Goal: Task Accomplishment & Management: Manage account settings

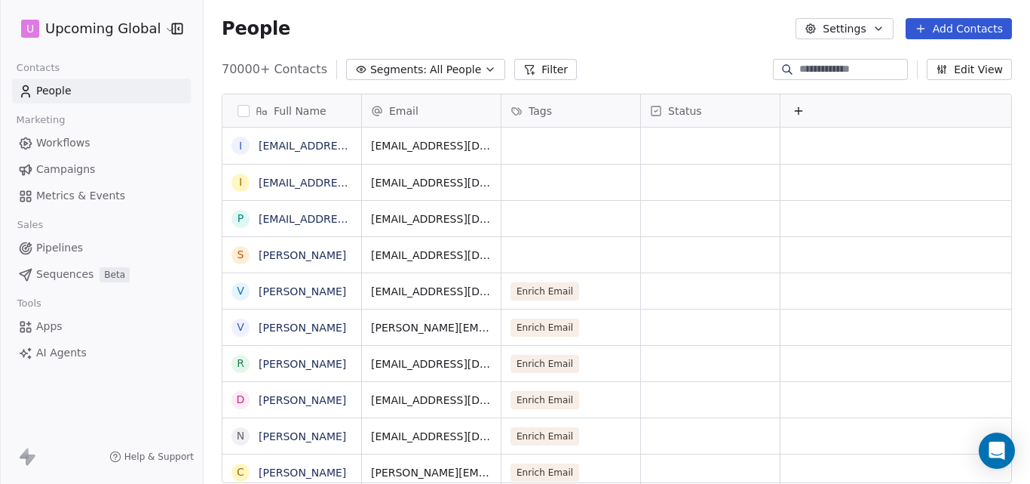
scroll to position [414, 815]
click at [484, 71] on icon "button" at bounding box center [490, 69] width 12 height 12
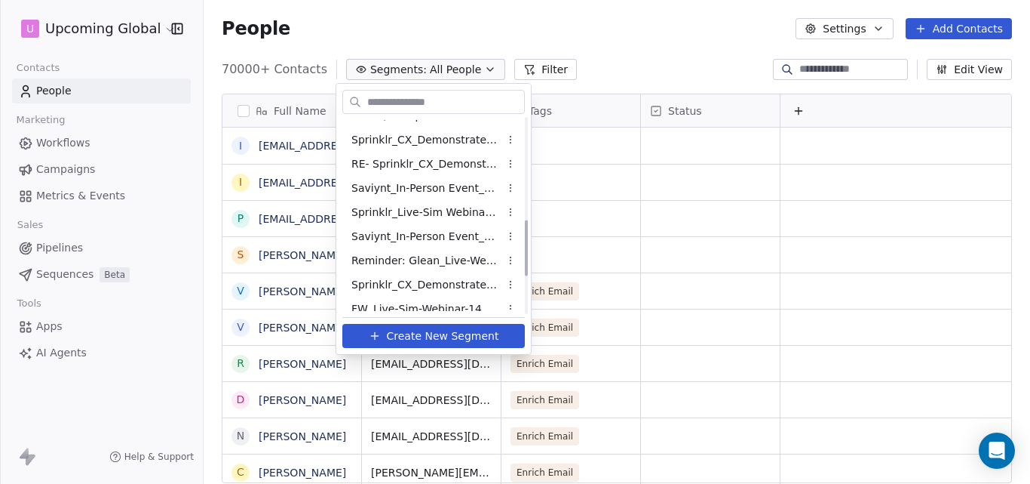
scroll to position [485, 0]
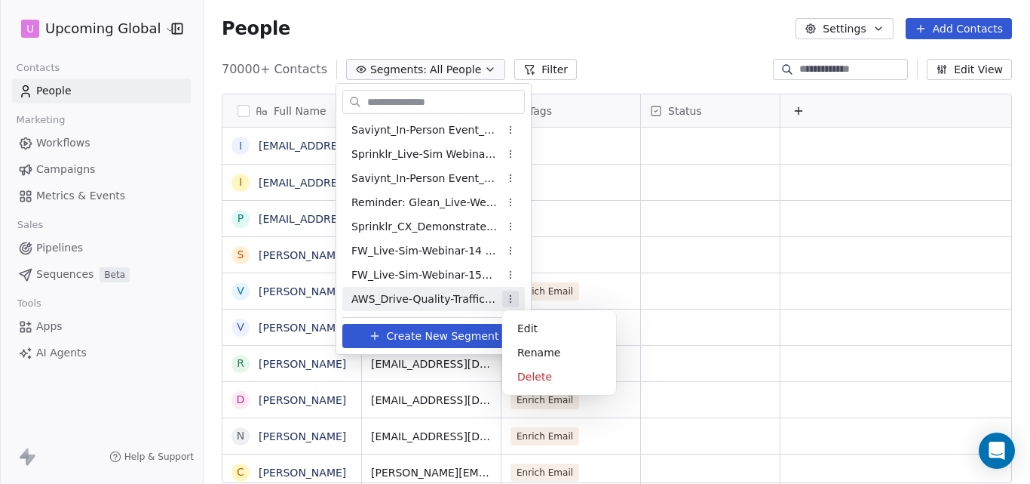
click at [511, 296] on html "U Upcoming Global Contacts People Marketing Workflows Campaigns Metrics & Event…" at bounding box center [515, 242] width 1030 height 484
click at [439, 303] on html "U Upcoming Global Contacts People Marketing Workflows Campaigns Metrics & Event…" at bounding box center [515, 242] width 1030 height 484
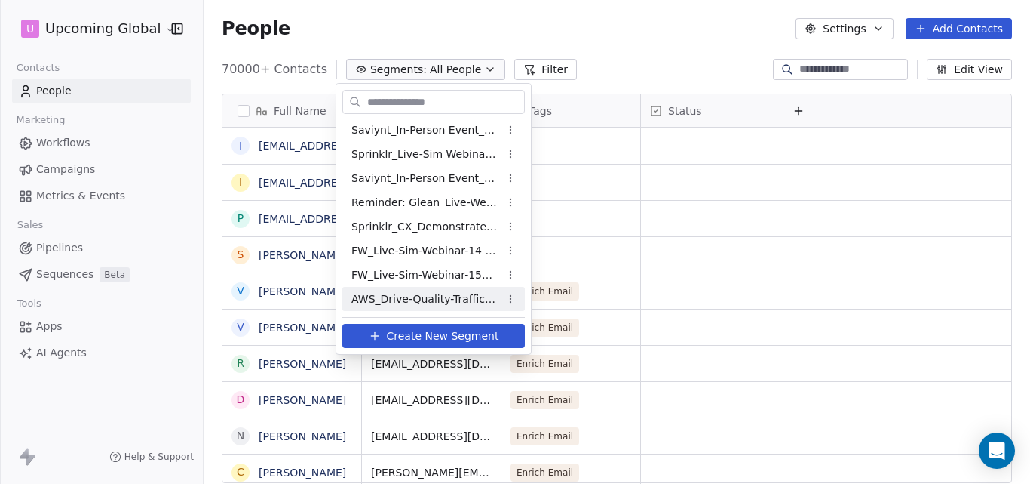
click at [429, 297] on span "AWS_Drive-Quality-Traffic_5thOct'25" at bounding box center [426, 299] width 148 height 16
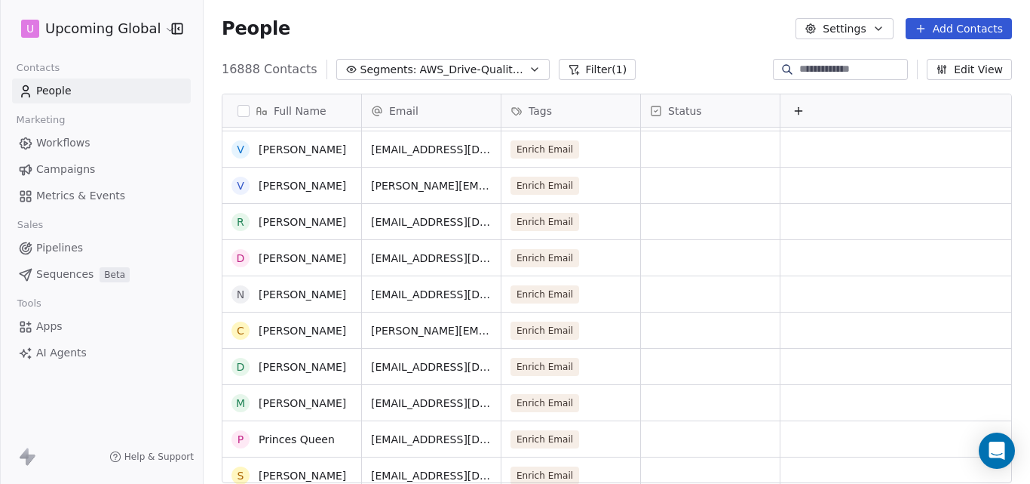
scroll to position [0, 0]
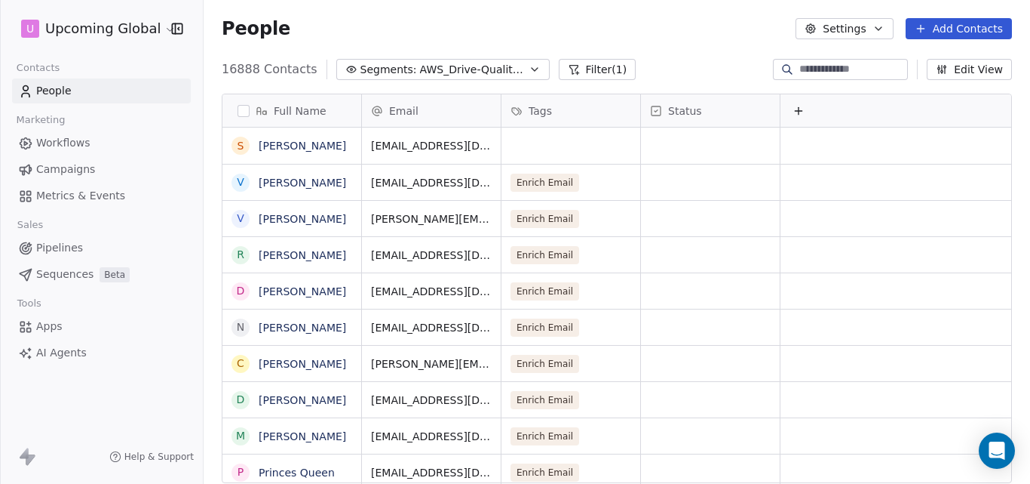
click at [529, 69] on icon "button" at bounding box center [535, 69] width 12 height 12
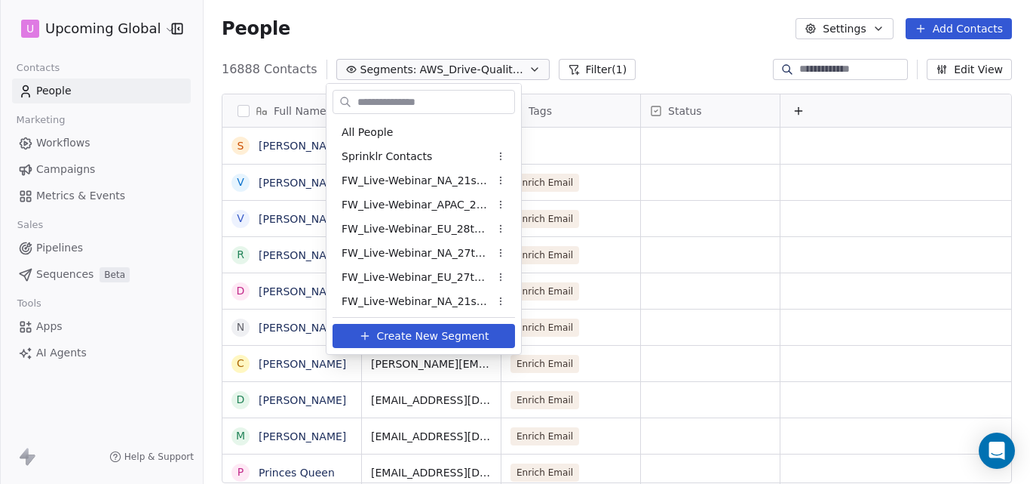
scroll to position [485, 0]
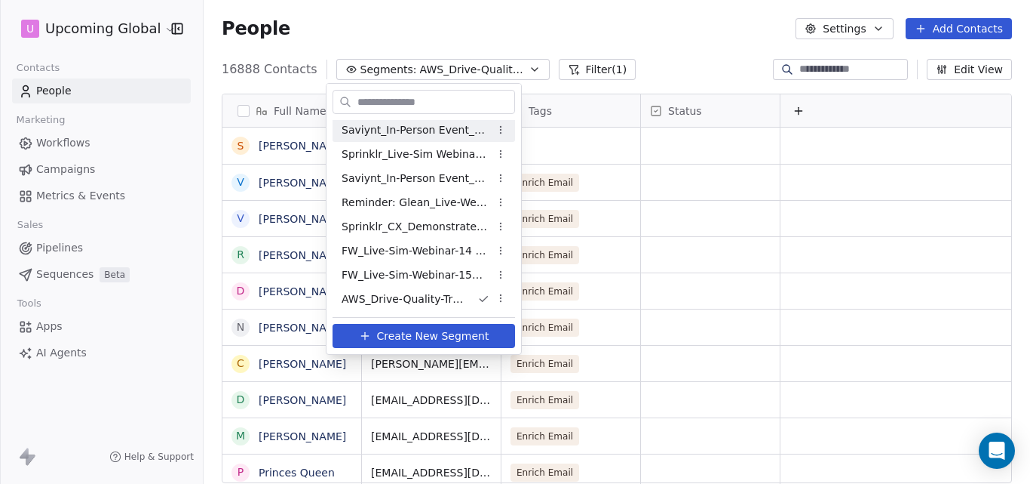
click at [405, 35] on html "U Upcoming Global Contacts People Marketing Workflows Campaigns Metrics & Event…" at bounding box center [515, 242] width 1030 height 484
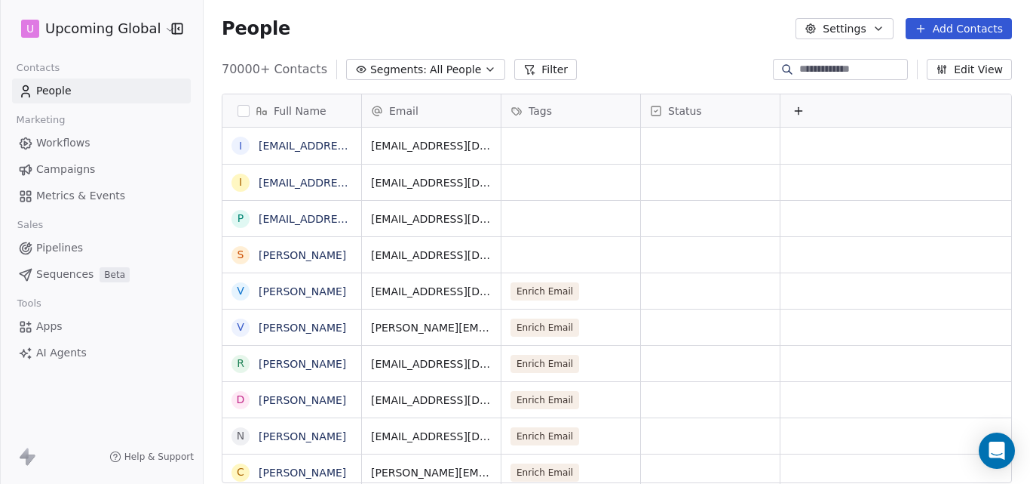
scroll to position [414, 815]
click at [487, 68] on icon "button" at bounding box center [490, 69] width 6 height 3
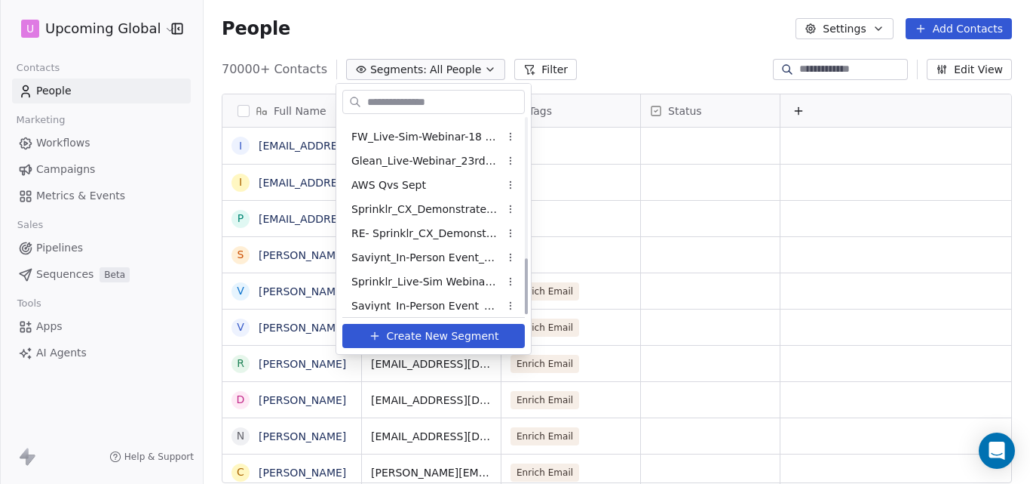
scroll to position [485, 0]
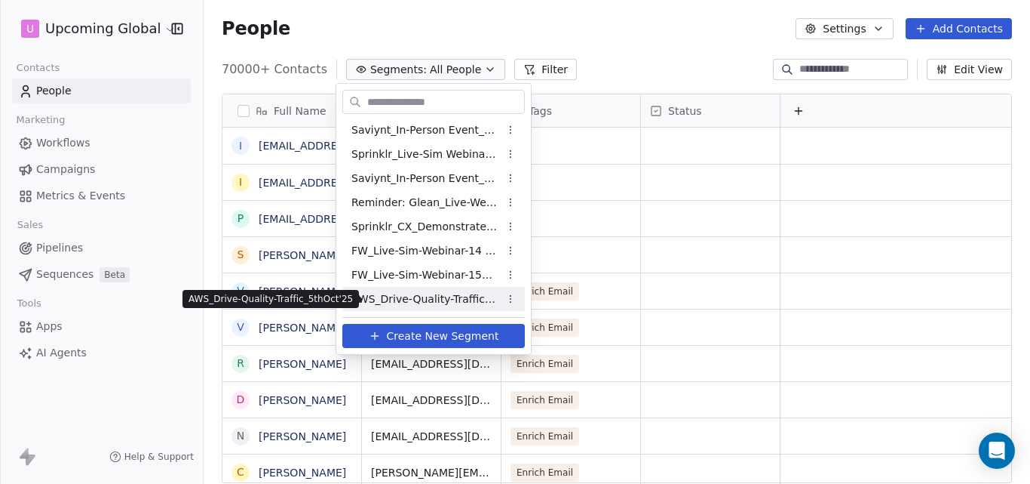
click at [441, 296] on span "AWS_Drive-Quality-Traffic_5thOct'25" at bounding box center [426, 299] width 148 height 16
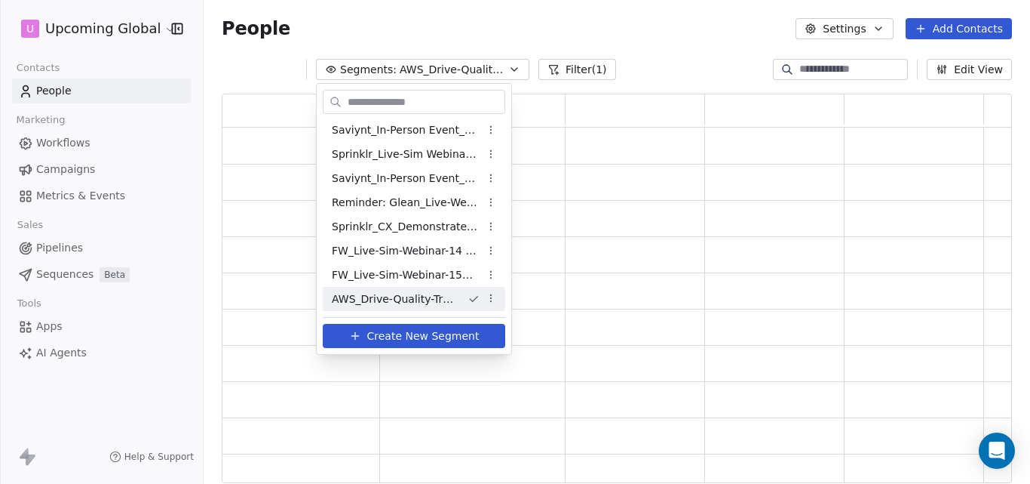
click at [441, 296] on span "AWS_Drive-Quality-Traffic_5thOct'25" at bounding box center [394, 299] width 124 height 16
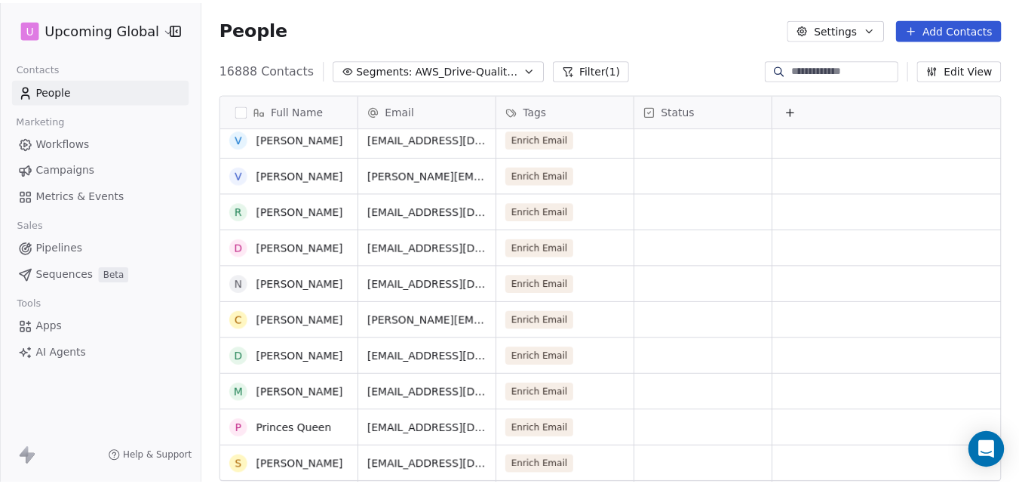
scroll to position [0, 0]
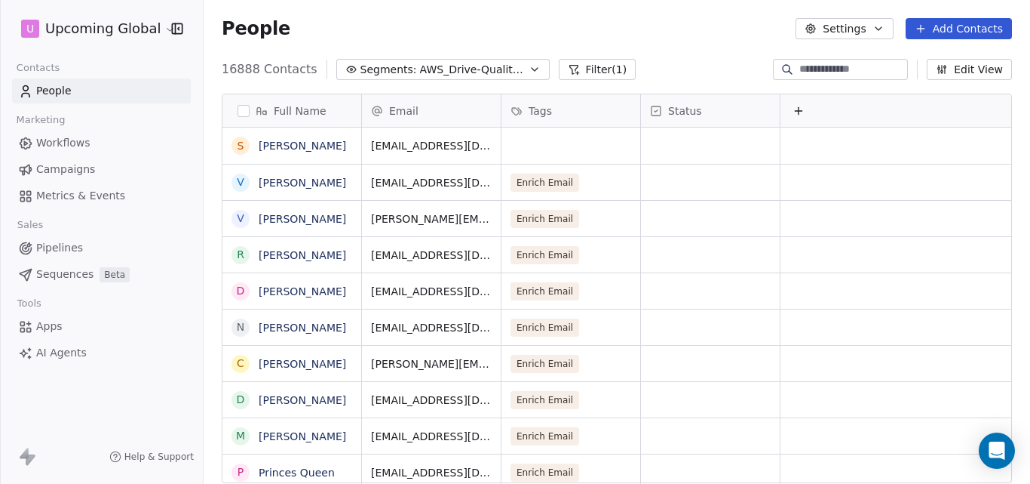
click at [932, 31] on button "Add Contacts" at bounding box center [959, 28] width 106 height 21
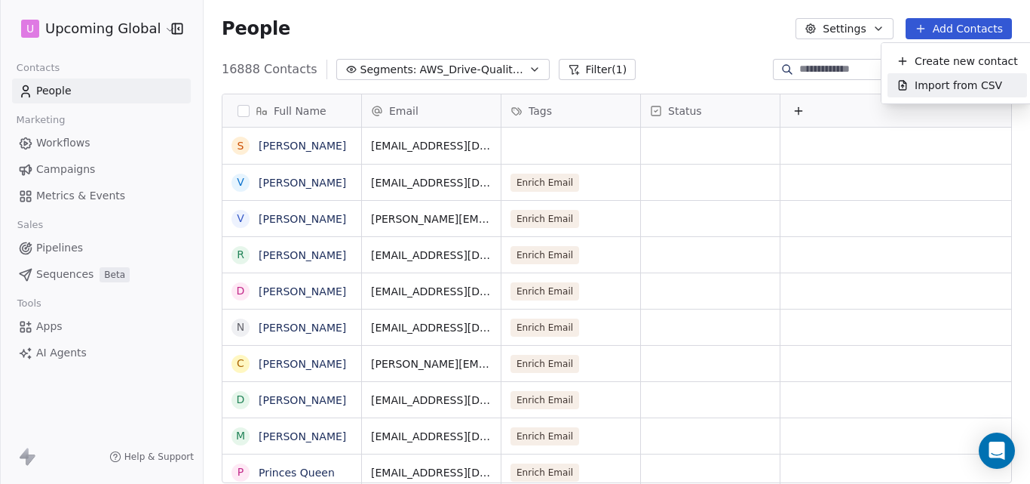
click at [932, 78] on span "Import from CSV" at bounding box center [959, 86] width 88 height 16
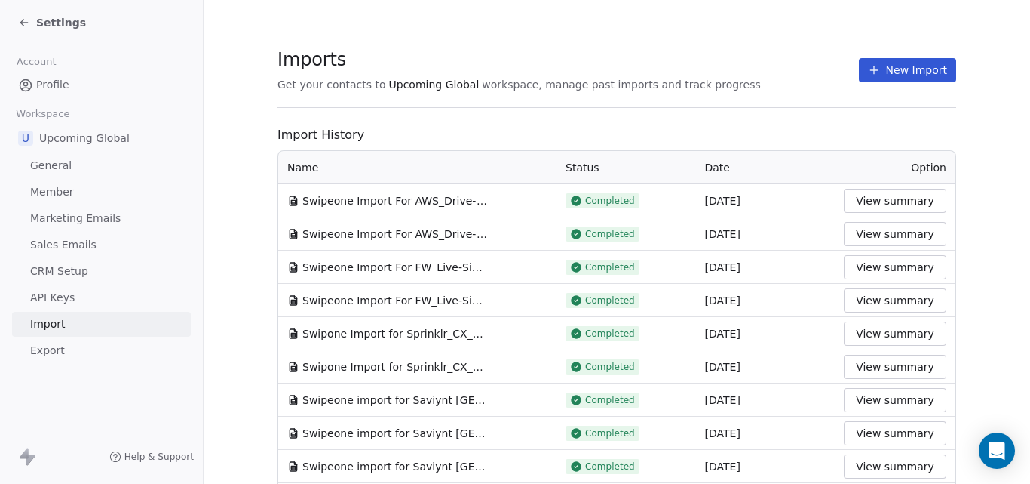
click at [874, 75] on icon at bounding box center [874, 70] width 12 height 12
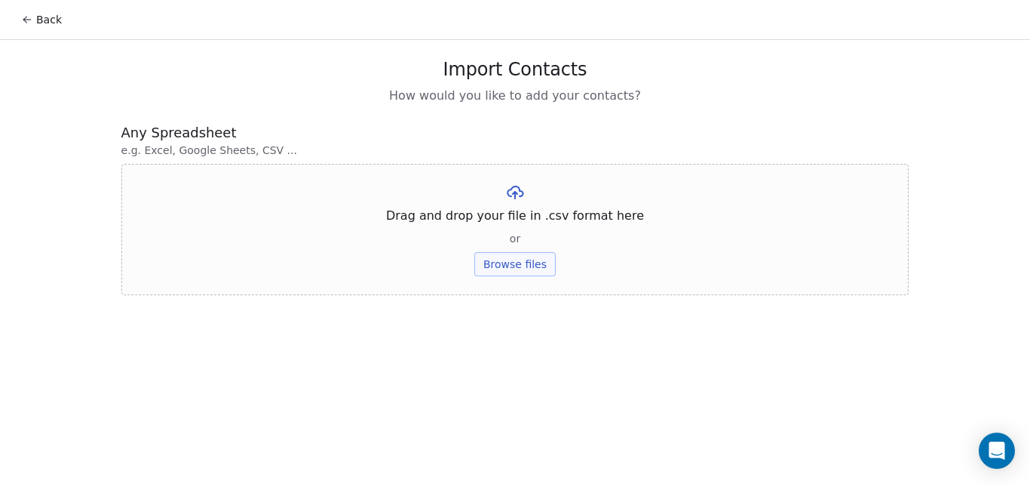
click at [537, 258] on button "Browse files" at bounding box center [515, 264] width 81 height 24
click at [508, 263] on button "Browse files" at bounding box center [515, 264] width 81 height 24
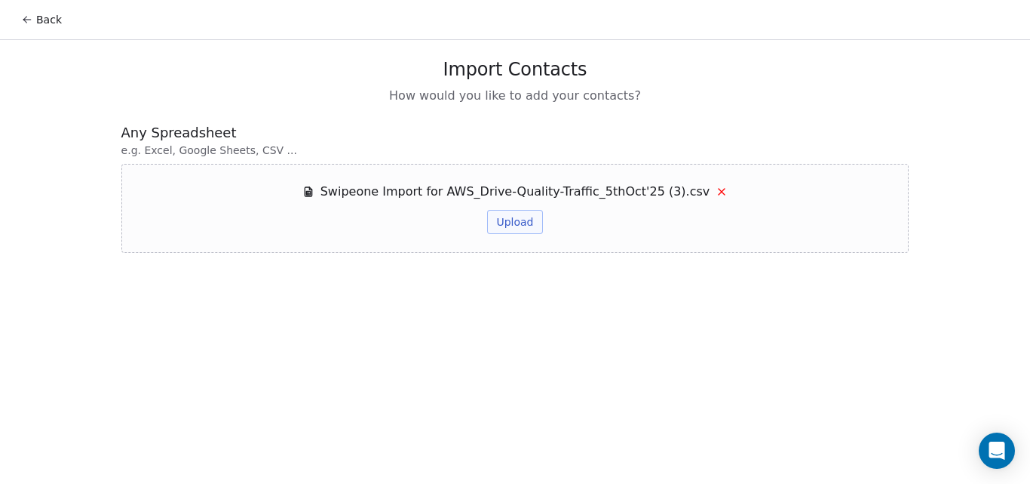
click at [518, 219] on button "Upload" at bounding box center [514, 222] width 55 height 24
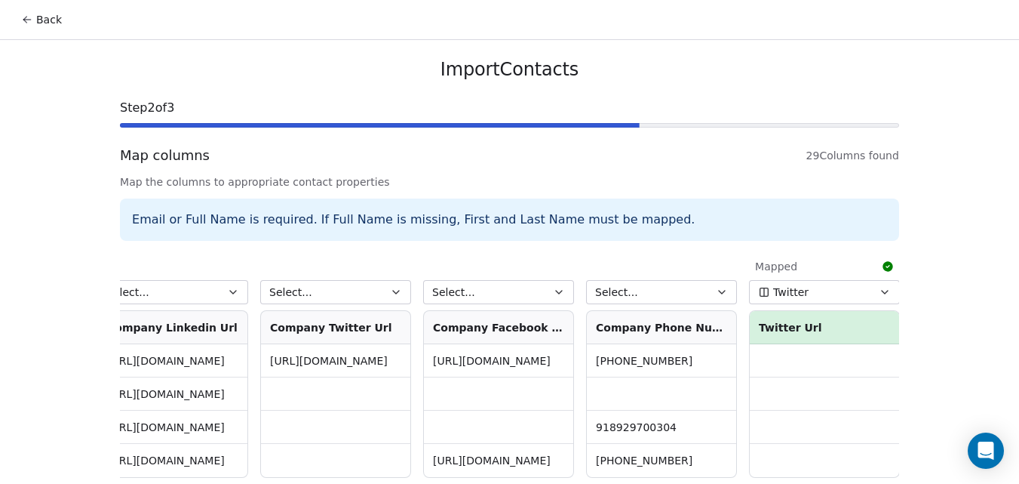
scroll to position [0, 3925]
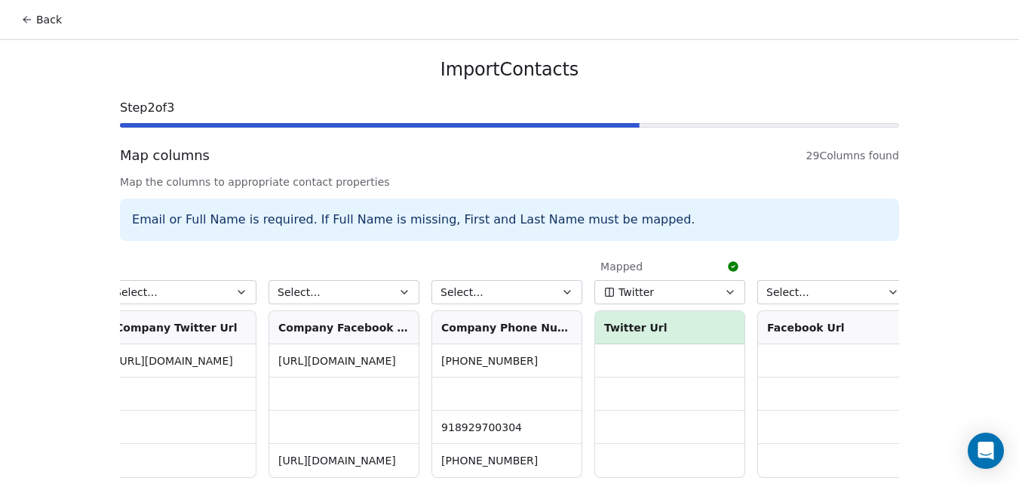
click at [508, 294] on button "Select..." at bounding box center [507, 292] width 151 height 24
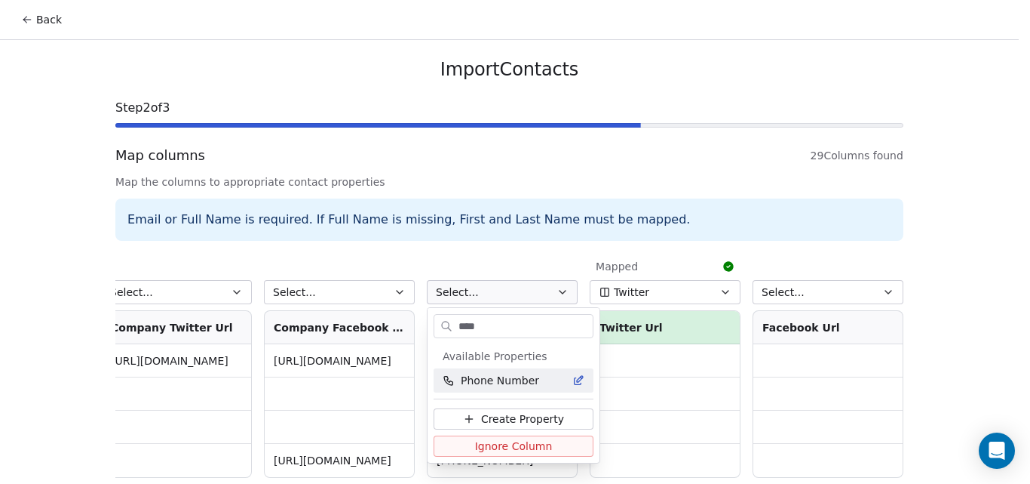
type input "****"
click at [512, 379] on span "Phone Number" at bounding box center [500, 380] width 78 height 15
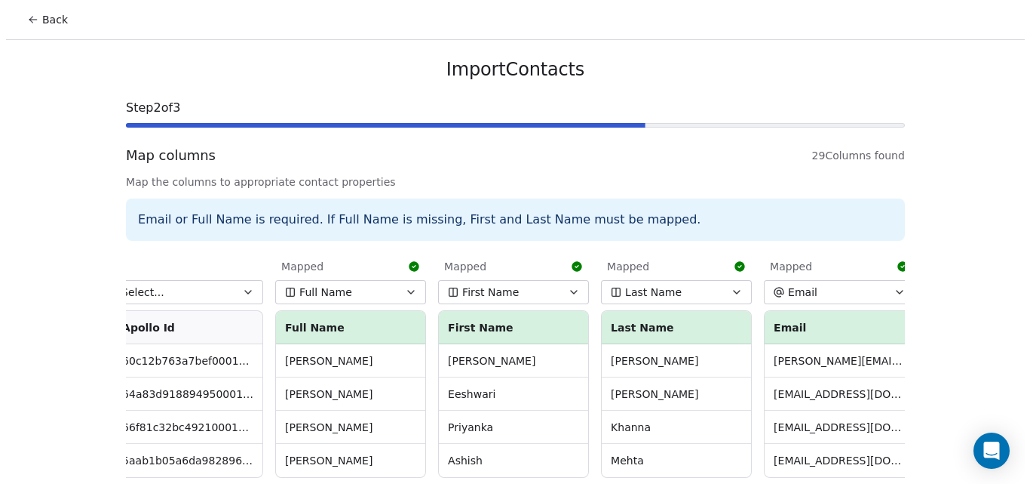
scroll to position [0, 0]
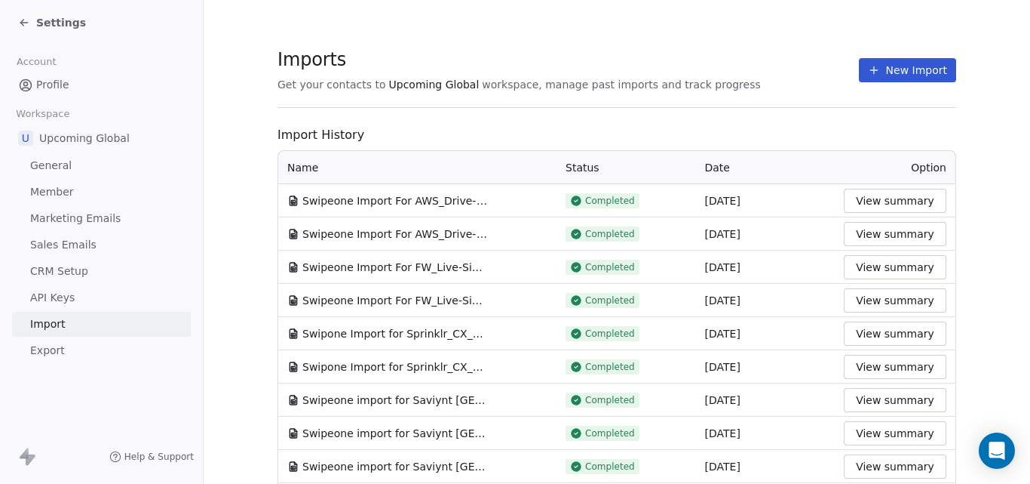
click at [883, 72] on button "New Import" at bounding box center [907, 70] width 97 height 24
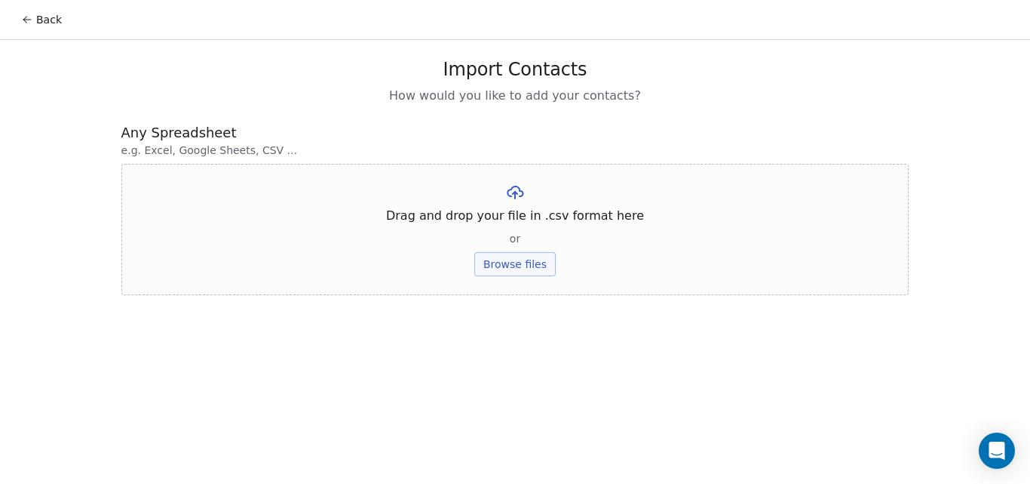
click at [539, 264] on button "Browse files" at bounding box center [515, 264] width 81 height 24
click at [26, 14] on icon at bounding box center [27, 20] width 12 height 12
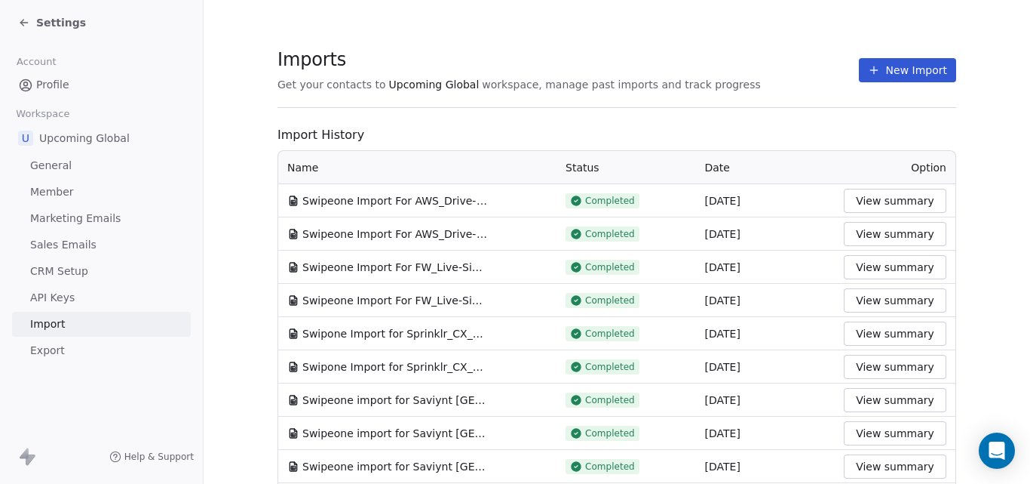
click at [862, 199] on button "View summary" at bounding box center [895, 201] width 103 height 24
click at [875, 232] on button "View summary" at bounding box center [895, 234] width 103 height 24
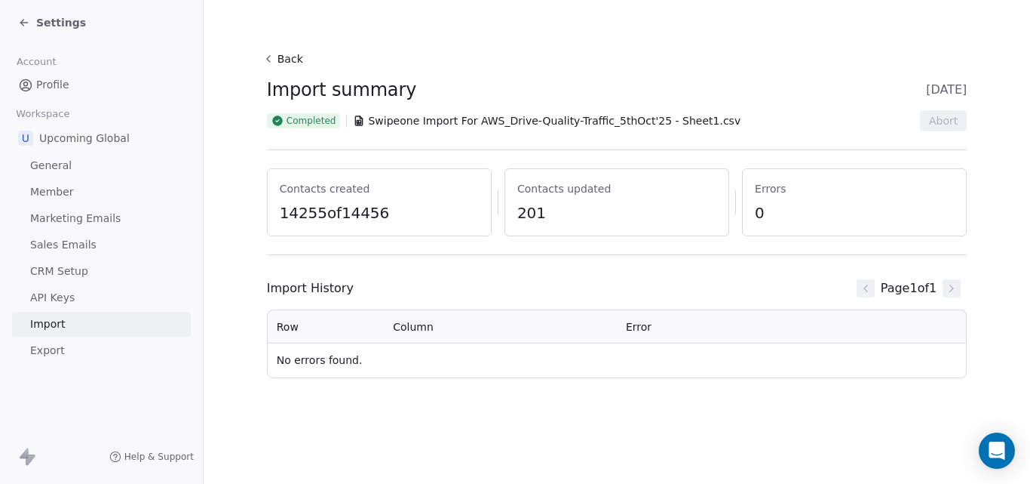
click at [226, 90] on div "Back Import summary 29 Sept 2025 Completed Swipeone Import For AWS_Drive-Qualit…" at bounding box center [617, 242] width 827 height 484
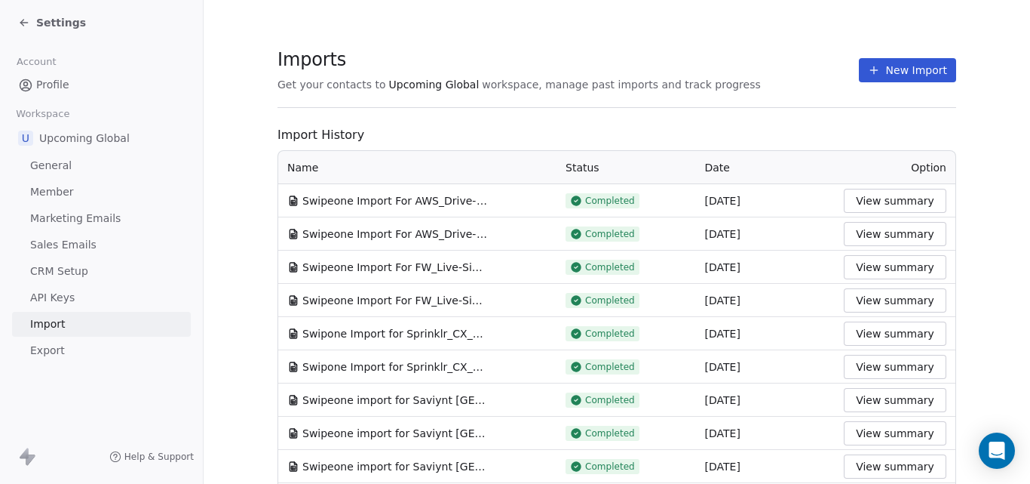
click at [66, 28] on span "Settings" at bounding box center [61, 22] width 50 height 15
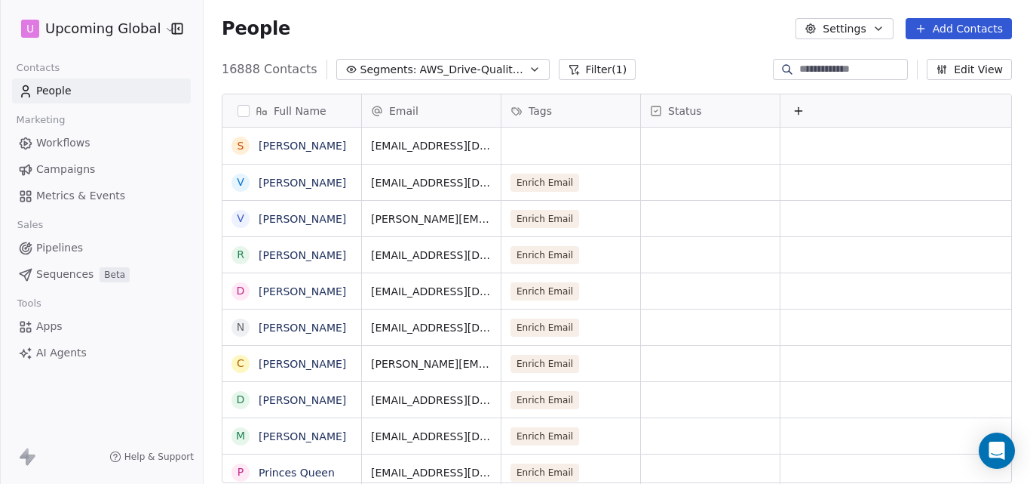
scroll to position [414, 815]
click at [511, 69] on button "Segments: AWS_Drive-Quality-Traffic_5thOct'25" at bounding box center [442, 69] width 213 height 21
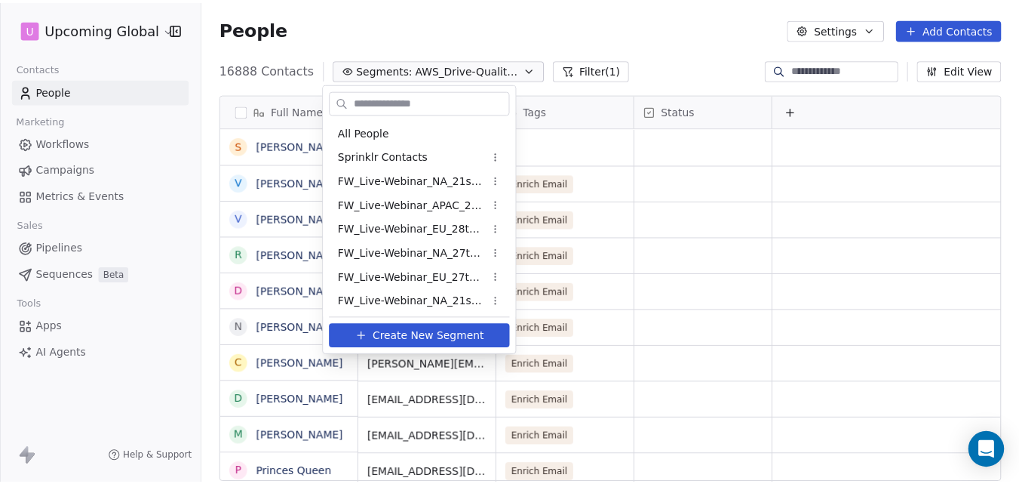
scroll to position [485, 0]
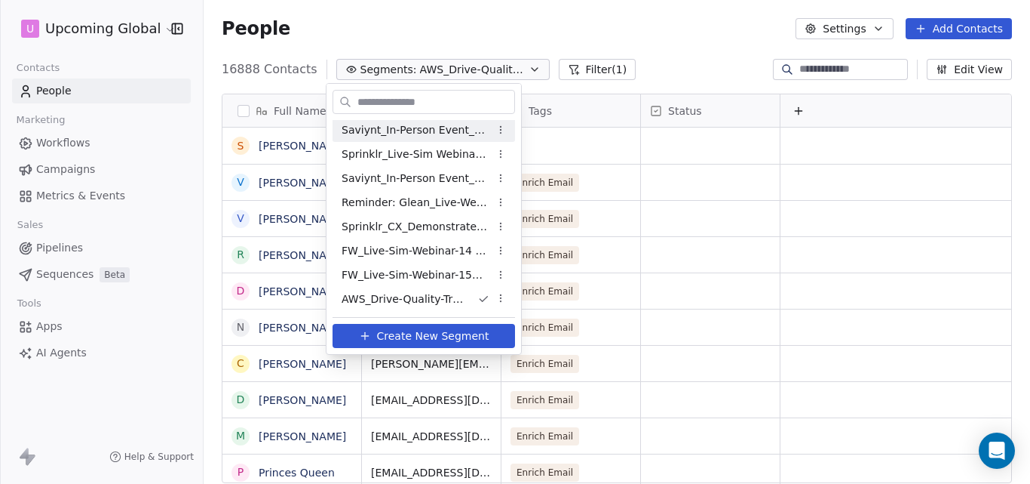
click at [502, 11] on html "U Upcoming Global Contacts People Marketing Workflows Campaigns Metrics & Event…" at bounding box center [515, 242] width 1030 height 484
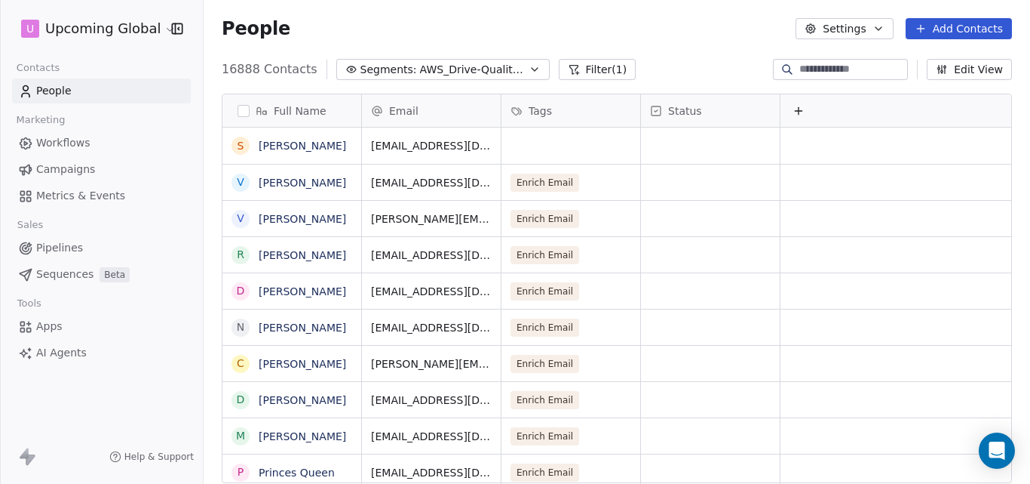
click at [927, 26] on icon at bounding box center [921, 29] width 12 height 12
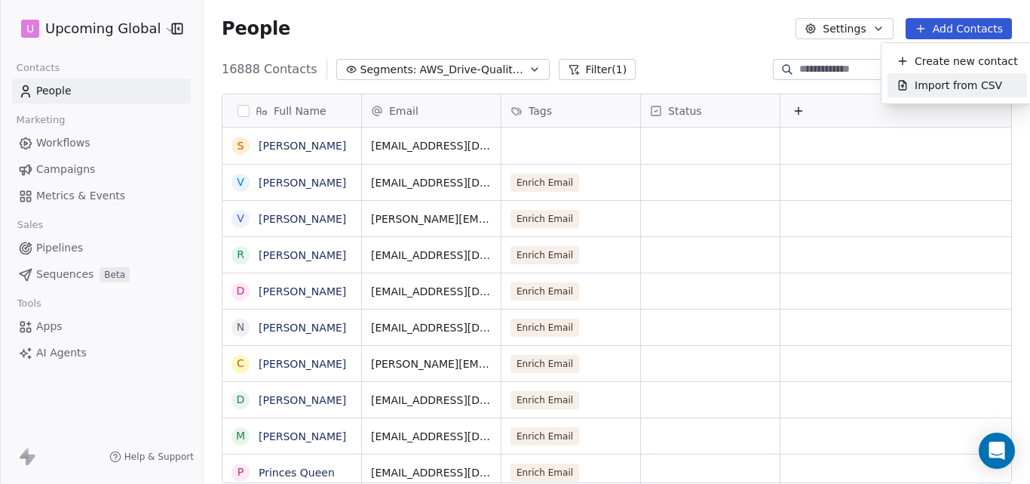
click at [917, 80] on span "Import from CSV" at bounding box center [959, 86] width 88 height 16
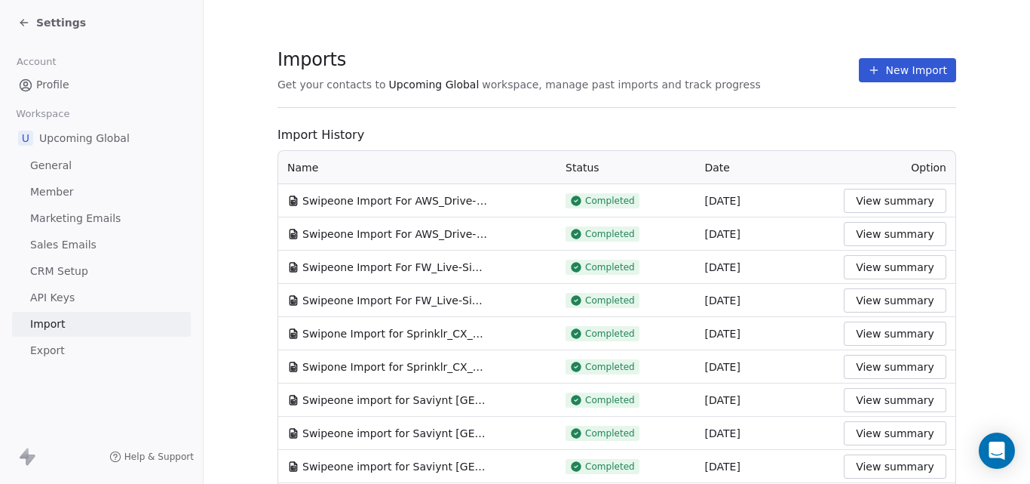
click at [885, 69] on button "New Import" at bounding box center [907, 70] width 97 height 24
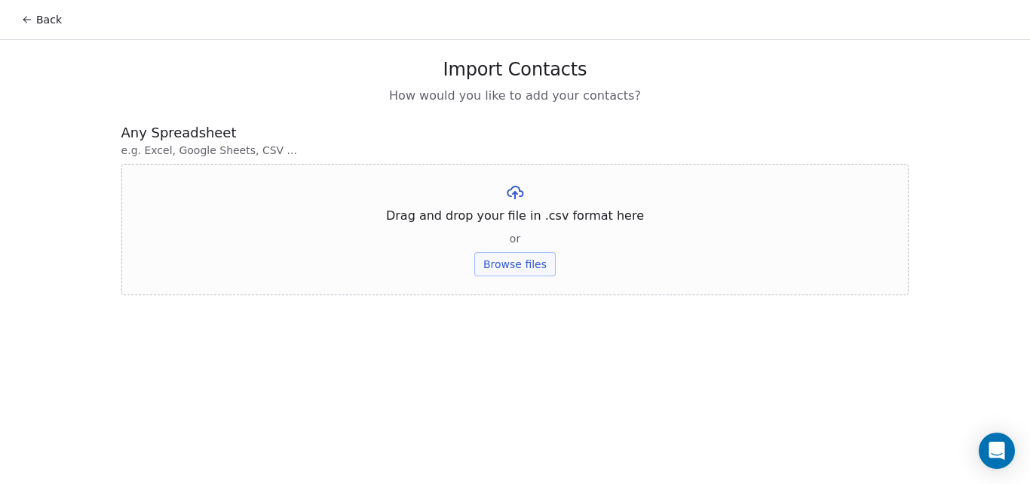
click at [528, 266] on button "Browse files" at bounding box center [515, 264] width 81 height 24
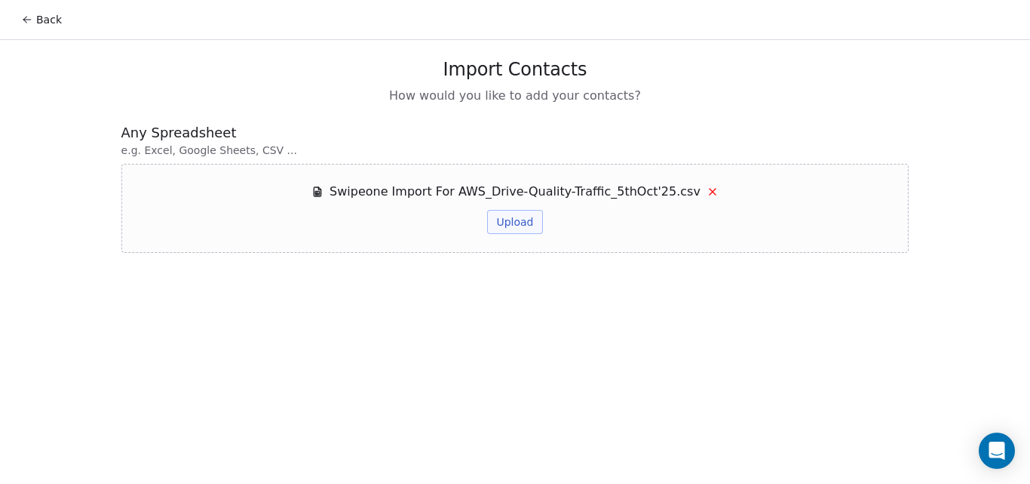
click at [513, 221] on button "Upload" at bounding box center [514, 222] width 55 height 24
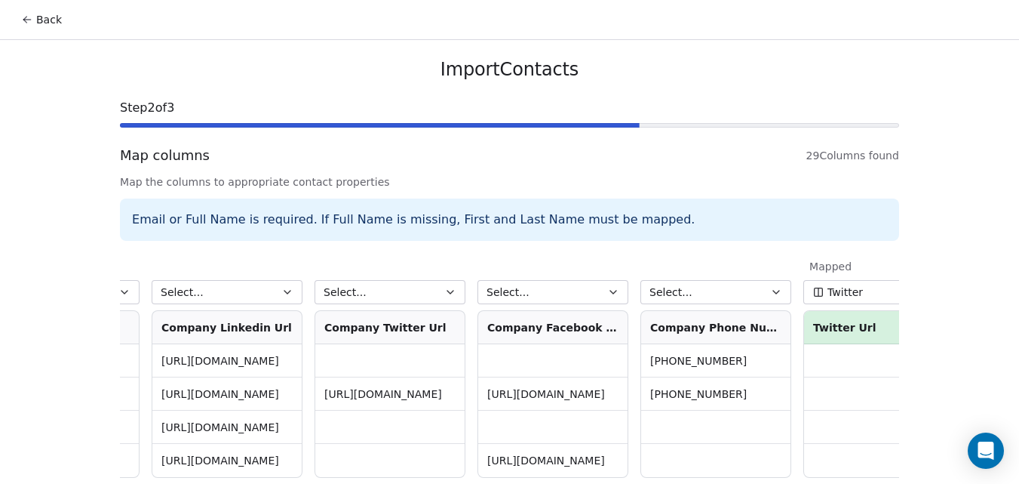
scroll to position [0, 3750]
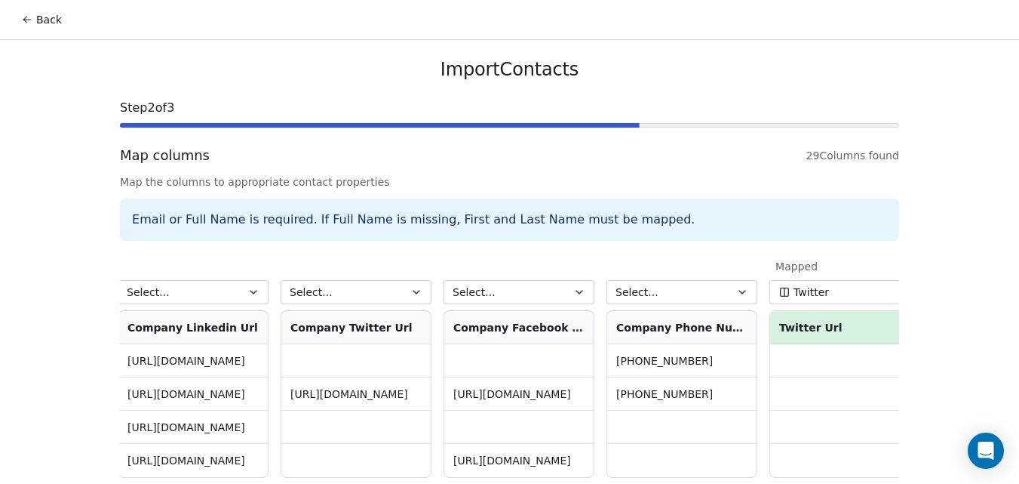
click at [708, 287] on button "Select..." at bounding box center [682, 292] width 151 height 24
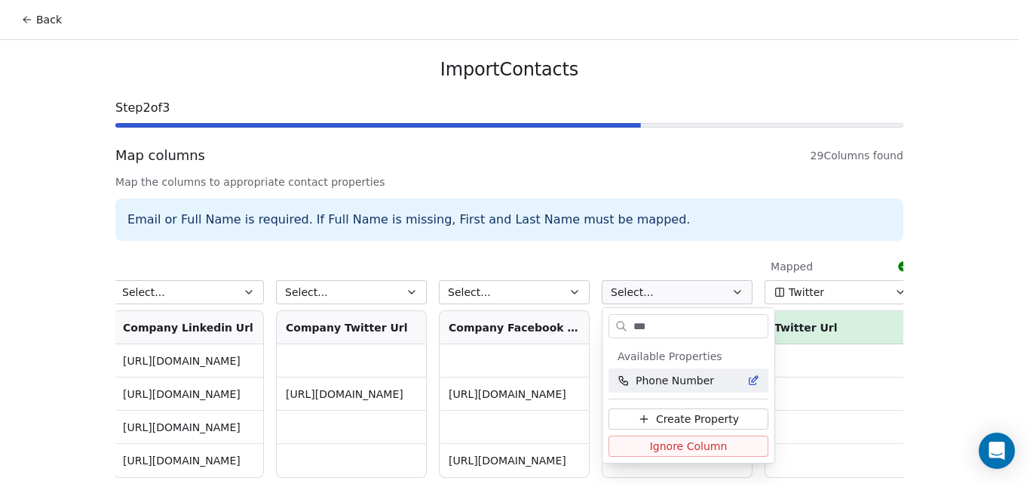
type input "***"
click at [696, 379] on span "Phone Number" at bounding box center [675, 380] width 78 height 15
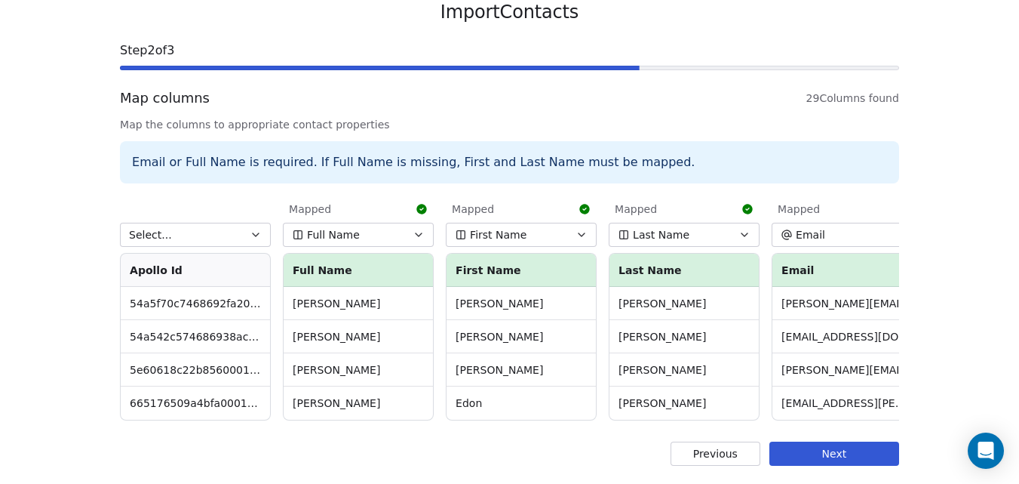
scroll to position [0, 0]
click at [829, 450] on button "Next" at bounding box center [834, 453] width 130 height 24
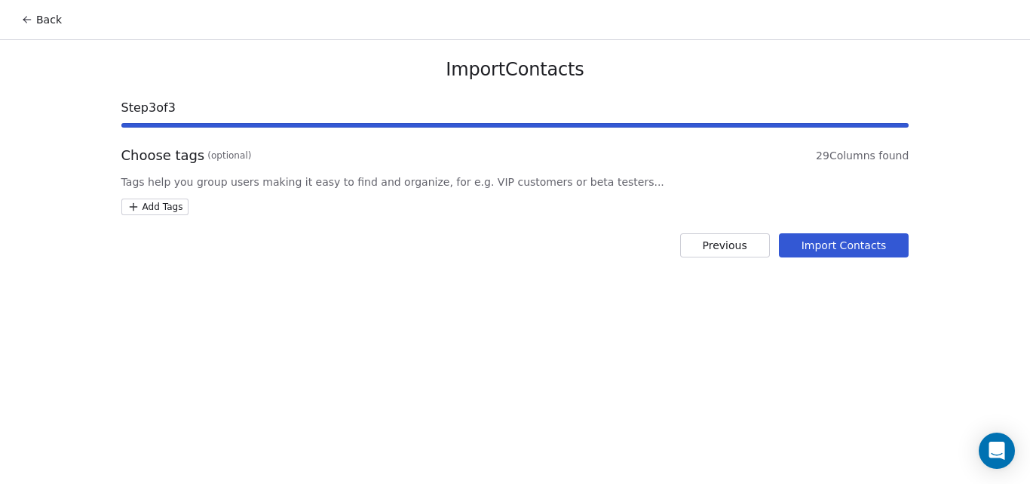
click at [831, 249] on button "Import Contacts" at bounding box center [844, 245] width 131 height 24
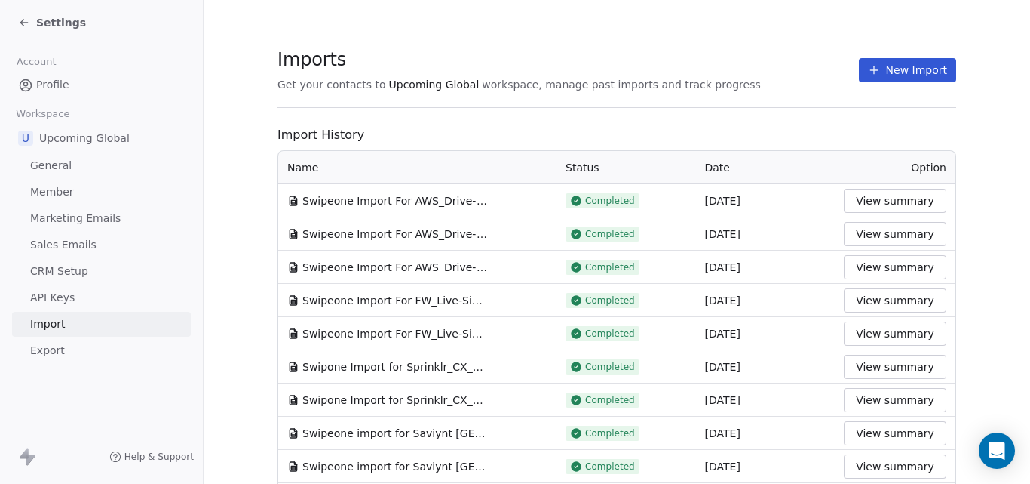
click at [881, 201] on button "View summary" at bounding box center [895, 201] width 103 height 24
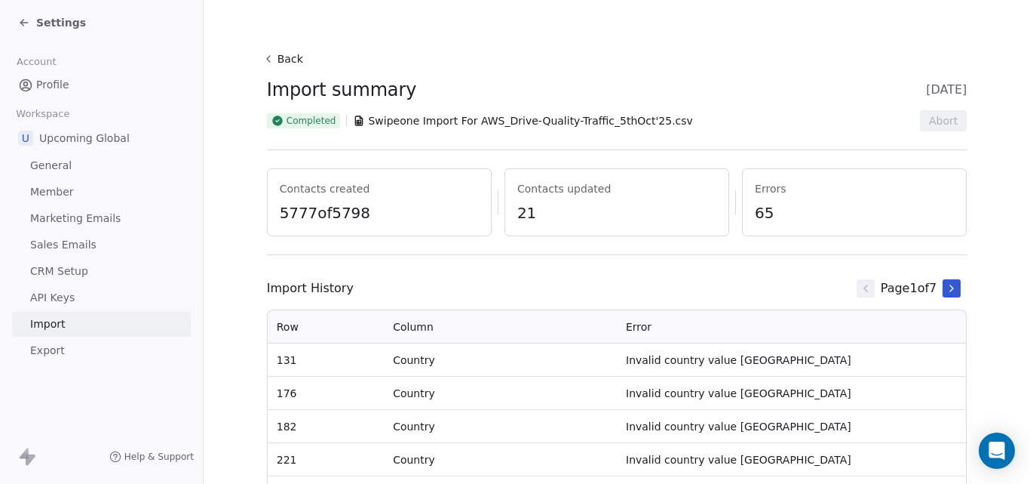
click at [59, 20] on span "Settings" at bounding box center [61, 22] width 50 height 15
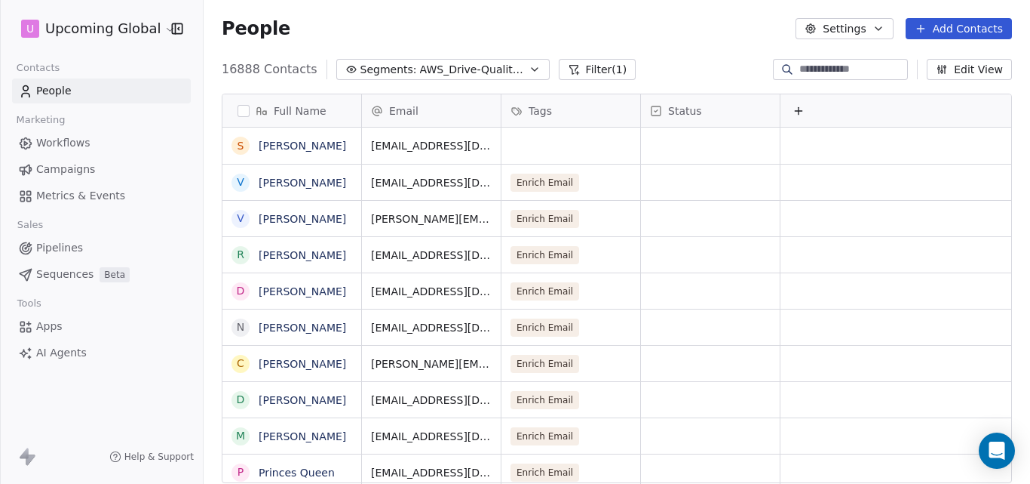
scroll to position [414, 815]
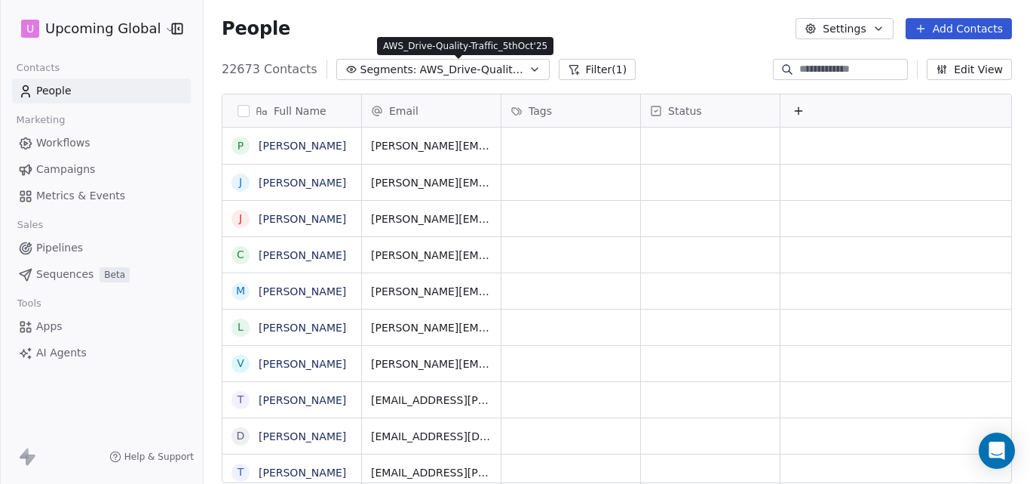
click at [529, 69] on icon "button" at bounding box center [535, 69] width 12 height 12
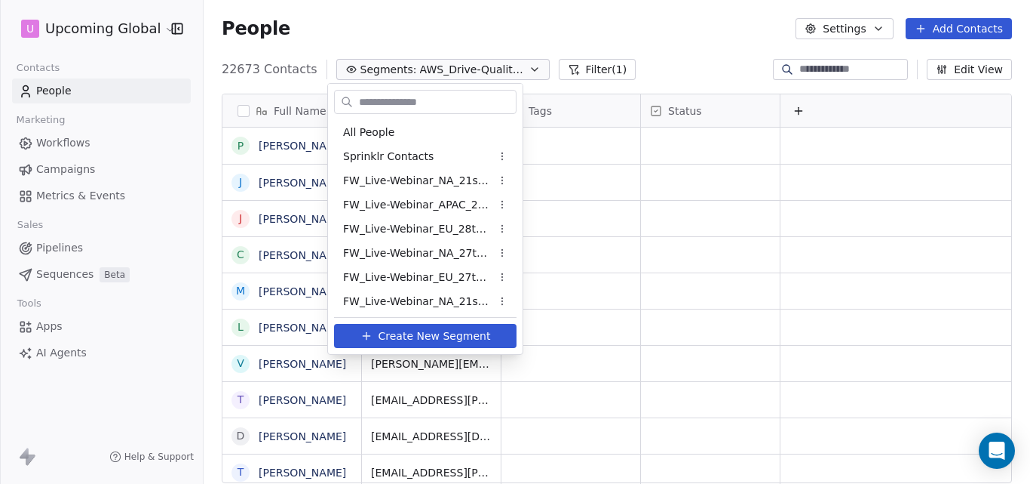
scroll to position [485, 0]
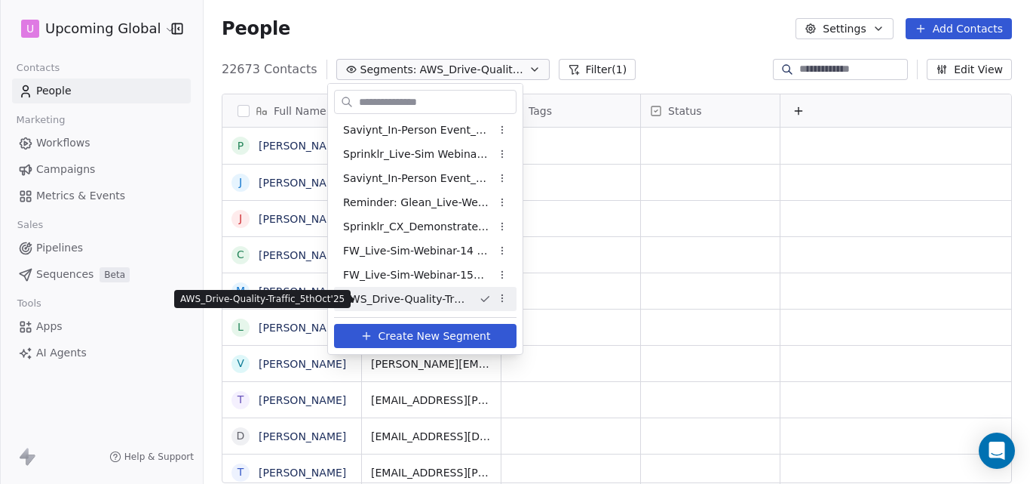
click at [447, 302] on span "AWS_Drive-Quality-Traffic_5thOct'25" at bounding box center [405, 299] width 124 height 16
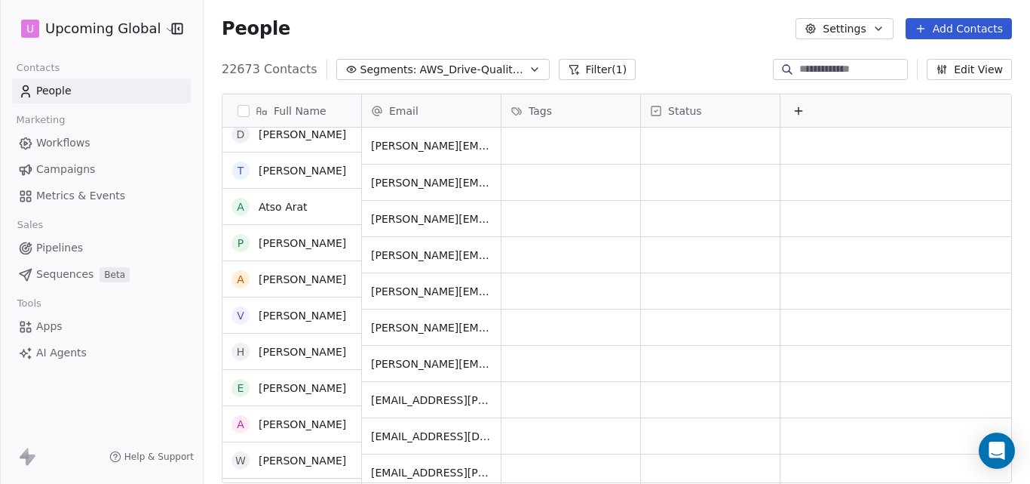
scroll to position [0, 0]
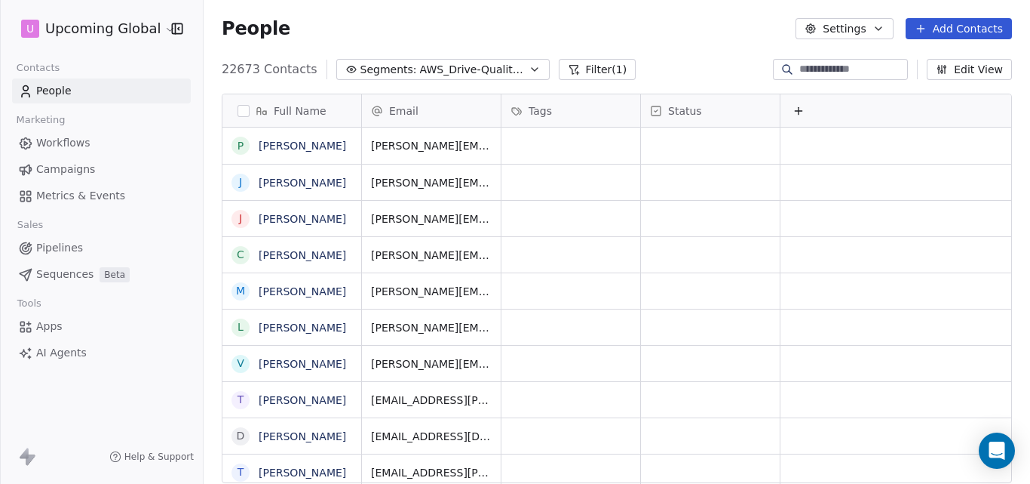
click at [444, 15] on div "People Settings Add Contacts" at bounding box center [617, 28] width 827 height 57
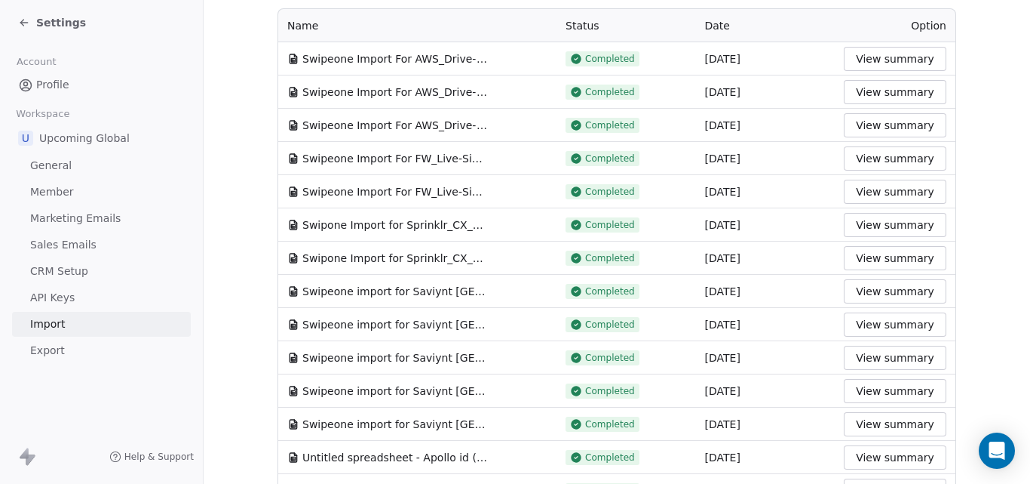
scroll to position [151, 0]
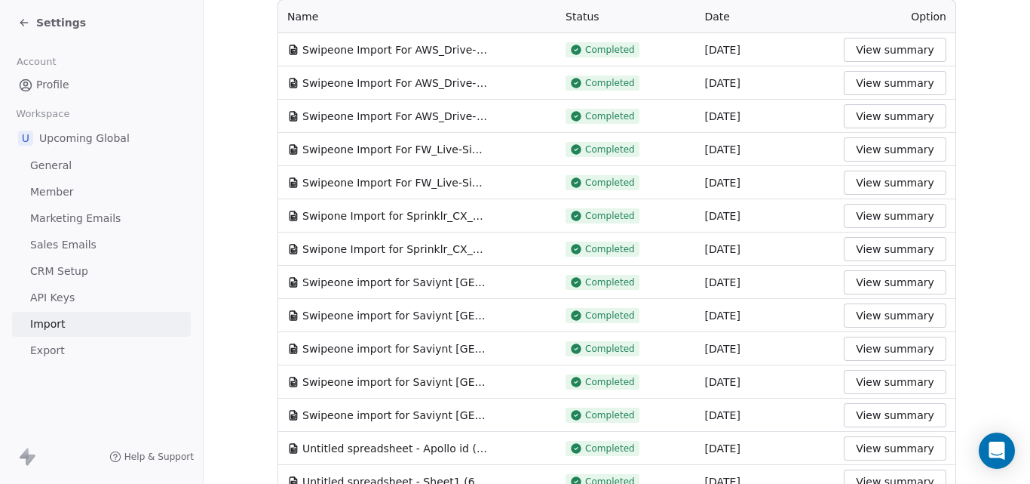
click at [878, 118] on button "View summary" at bounding box center [895, 116] width 103 height 24
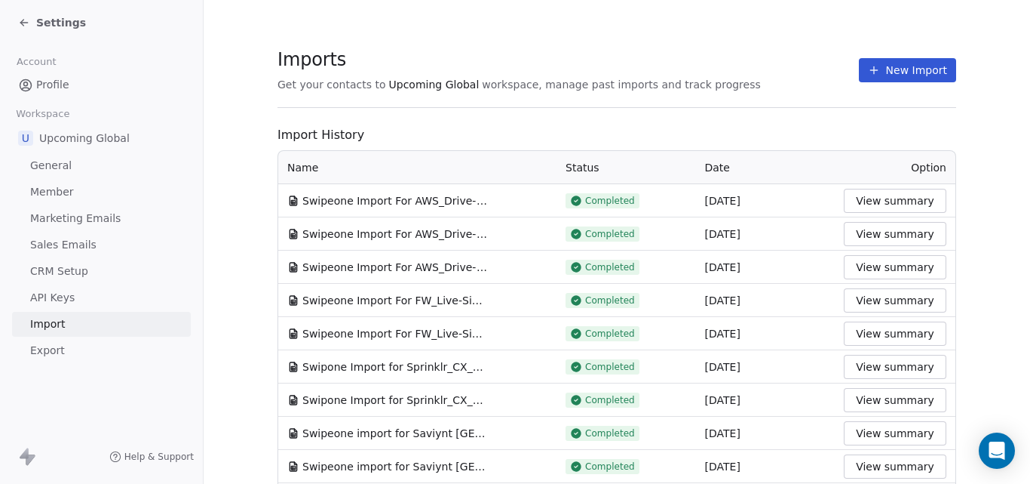
click at [888, 333] on button "View summary" at bounding box center [895, 333] width 103 height 24
click at [43, 20] on span "Settings" at bounding box center [61, 22] width 50 height 15
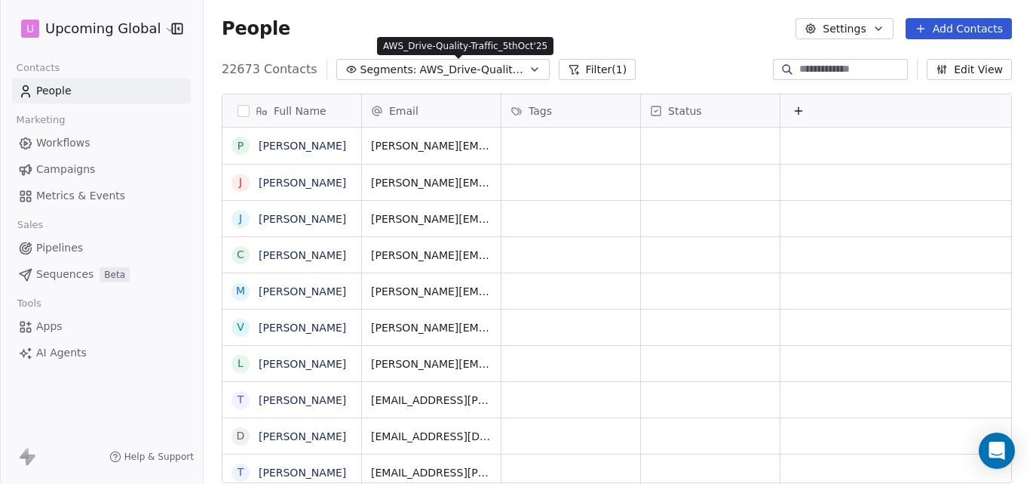
scroll to position [414, 815]
click at [512, 70] on button "Segments: AWS_Drive-Quality-Traffic_5thOct'25" at bounding box center [442, 69] width 213 height 21
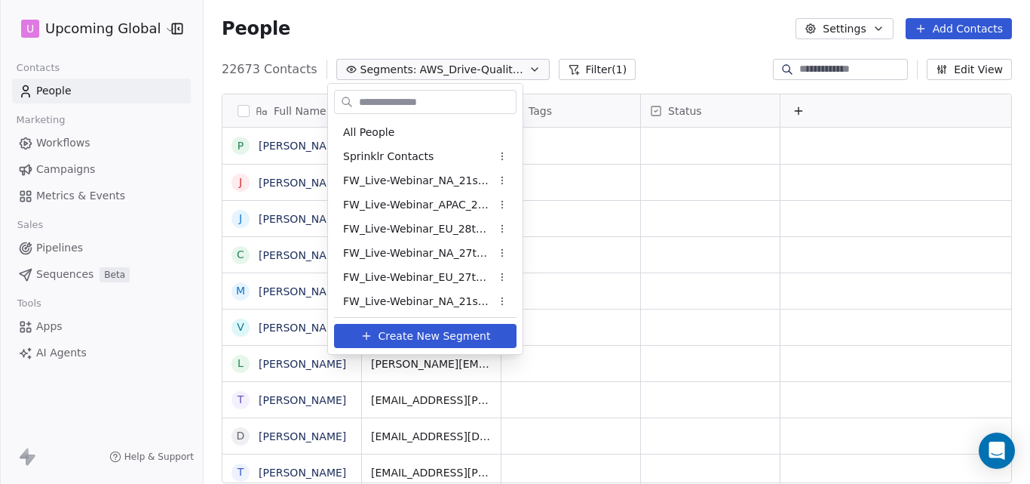
scroll to position [485, 0]
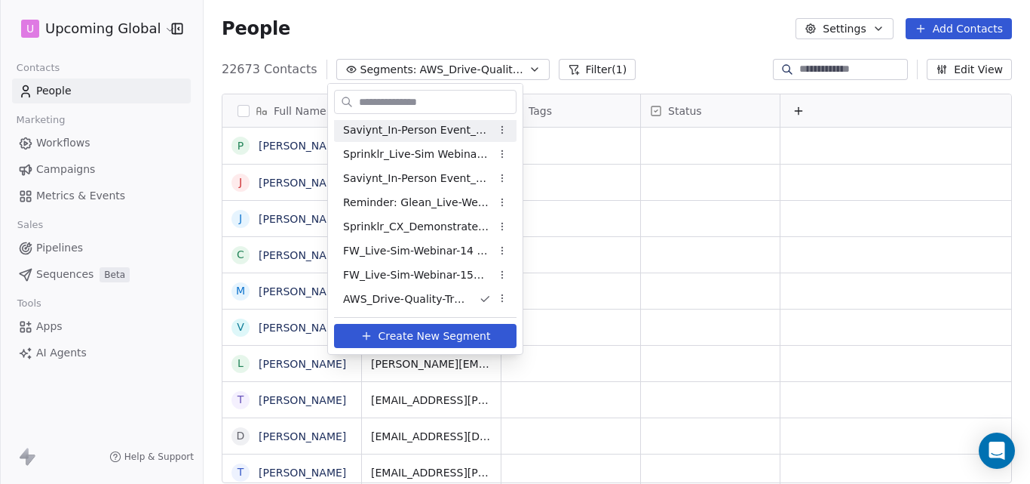
click at [444, 35] on html "U Upcoming Global Contacts People Marketing Workflows Campaigns Metrics & Event…" at bounding box center [515, 242] width 1030 height 484
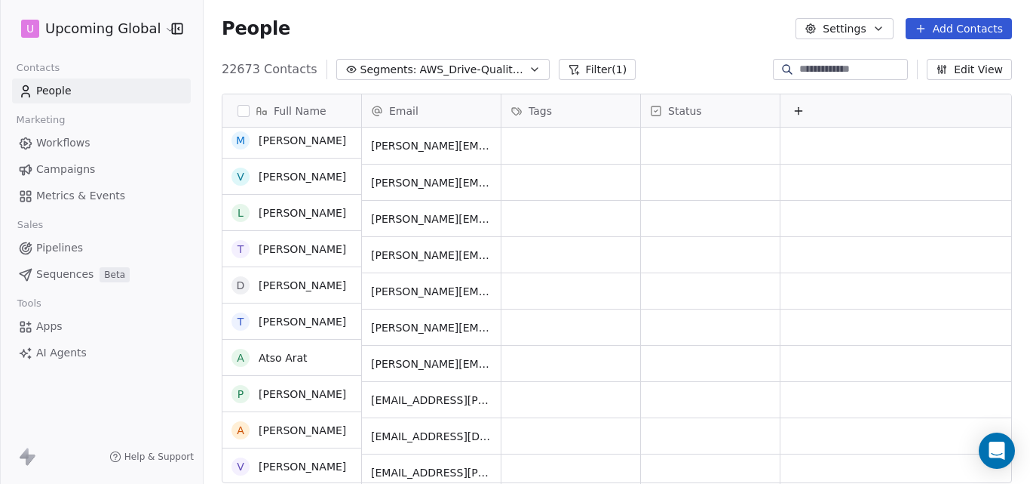
scroll to position [0, 0]
